Goal: Transaction & Acquisition: Complete application form

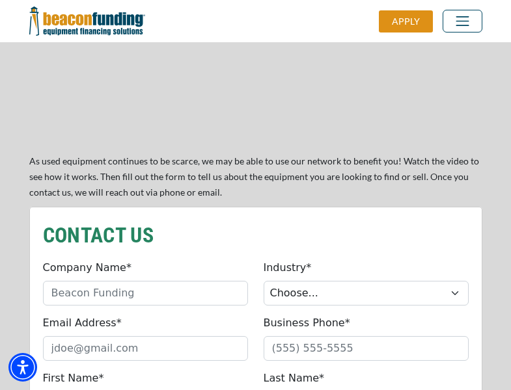
scroll to position [1083, 0]
